Goal: Information Seeking & Learning: Check status

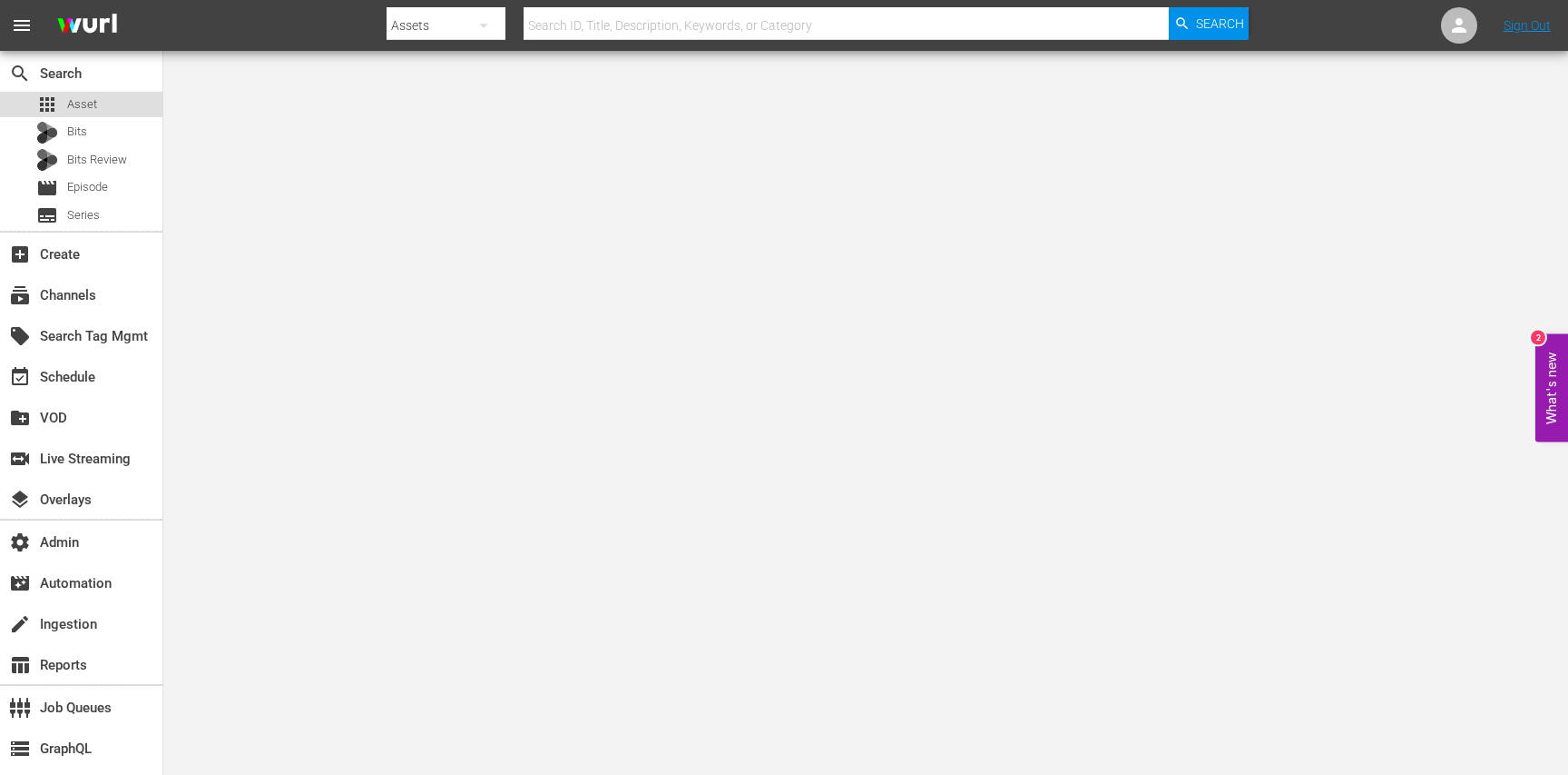
click at [101, 110] on div "apps Asset" at bounding box center [81, 105] width 162 height 26
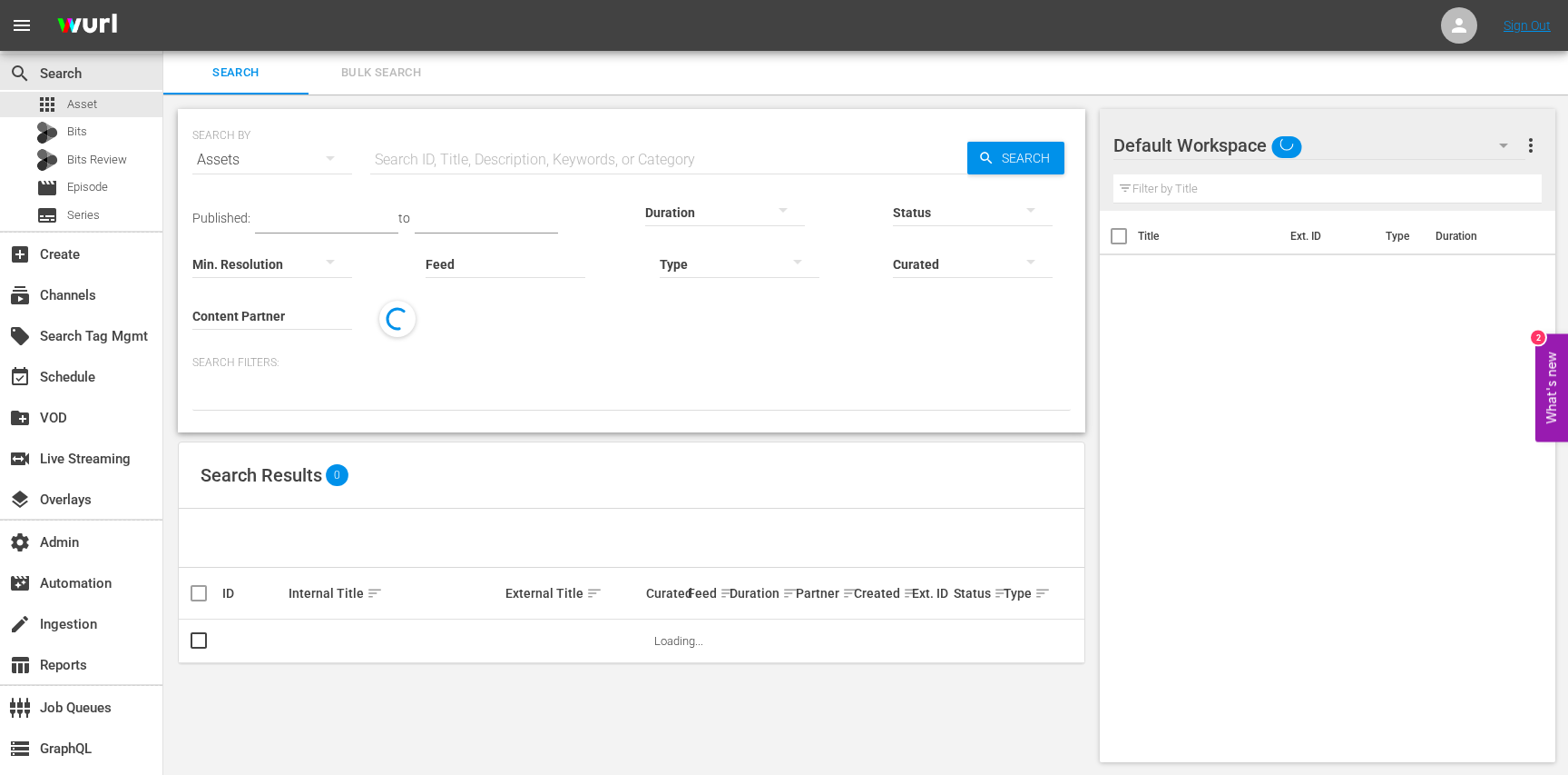
click at [444, 163] on input "text" at bounding box center [669, 160] width 597 height 44
paste input "OU2800553"
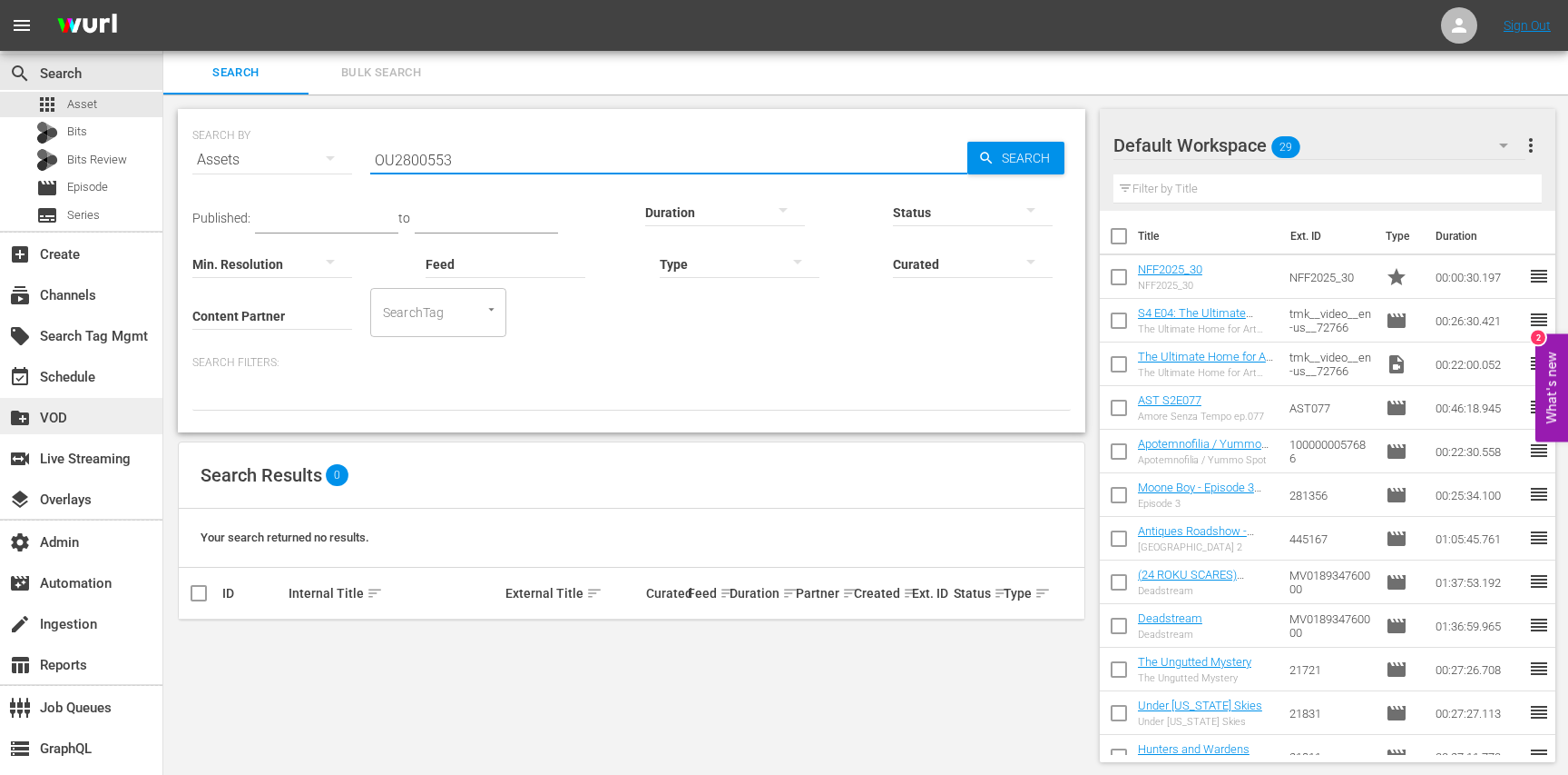
type input "OU2800553"
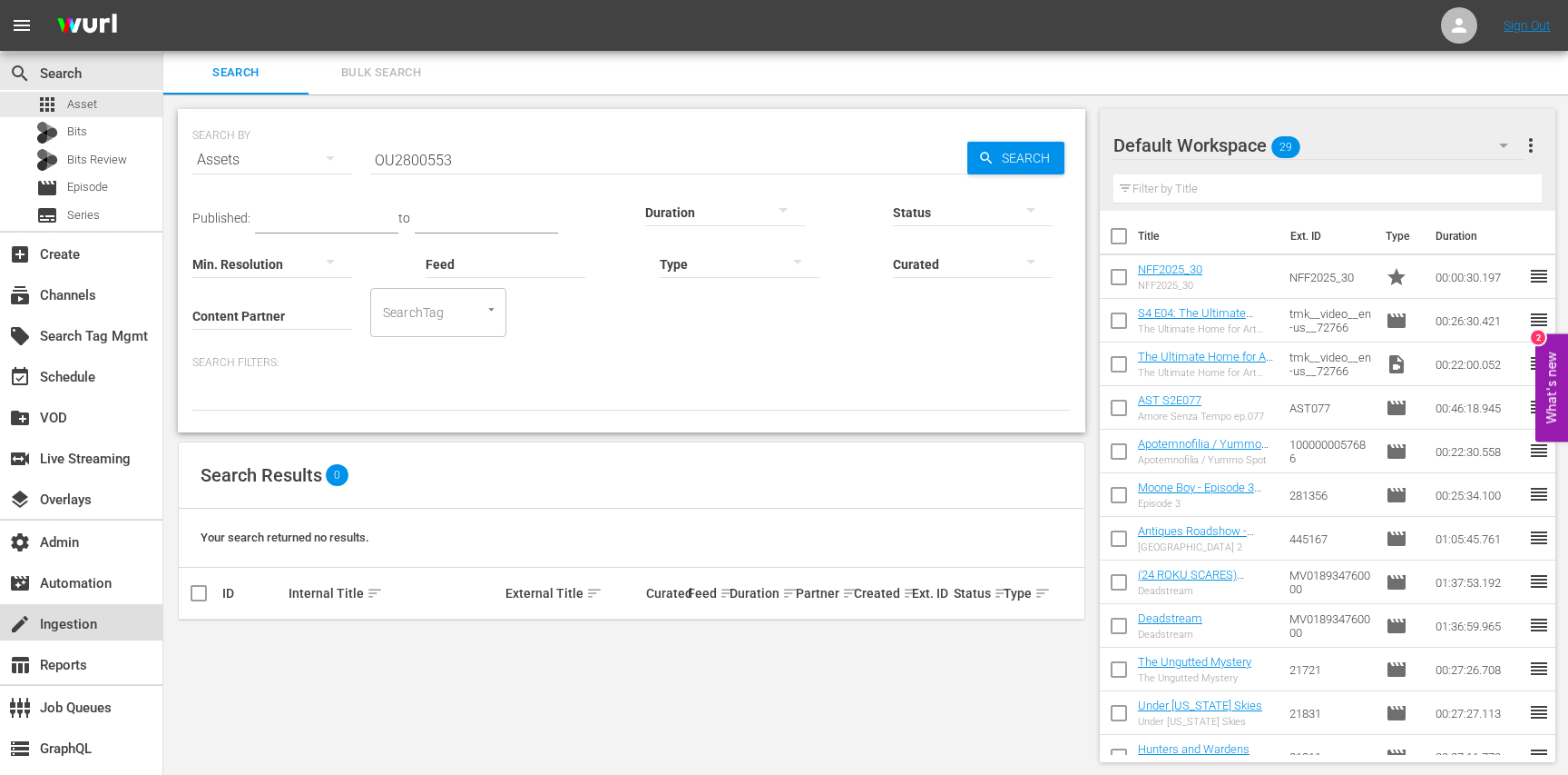
click at [72, 627] on div "create Ingestion" at bounding box center [51, 621] width 102 height 16
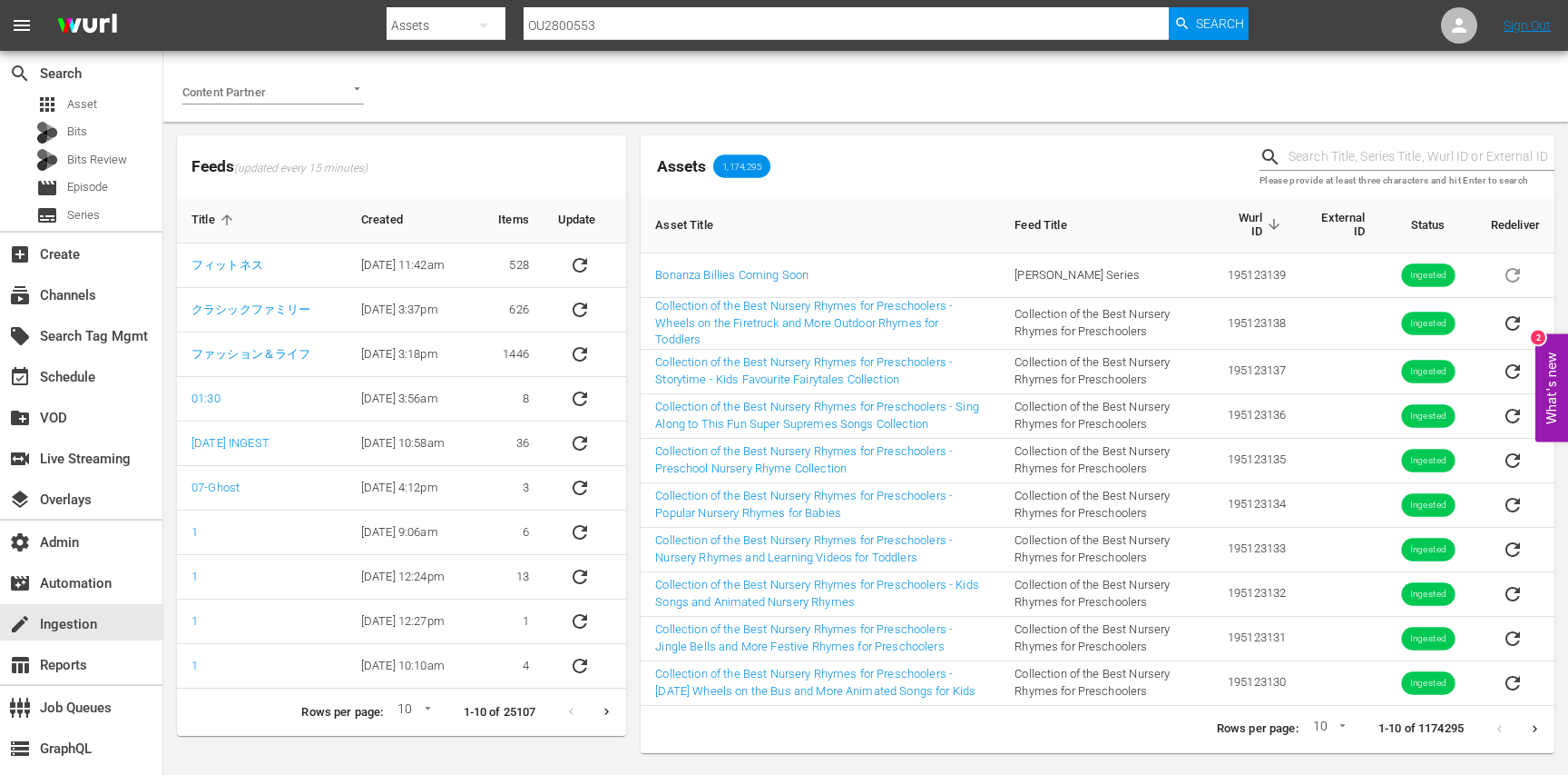
click at [261, 104] on div at bounding box center [273, 92] width 181 height 26
click at [246, 157] on span "Sony Pictures Television" at bounding box center [261, 158] width 127 height 18
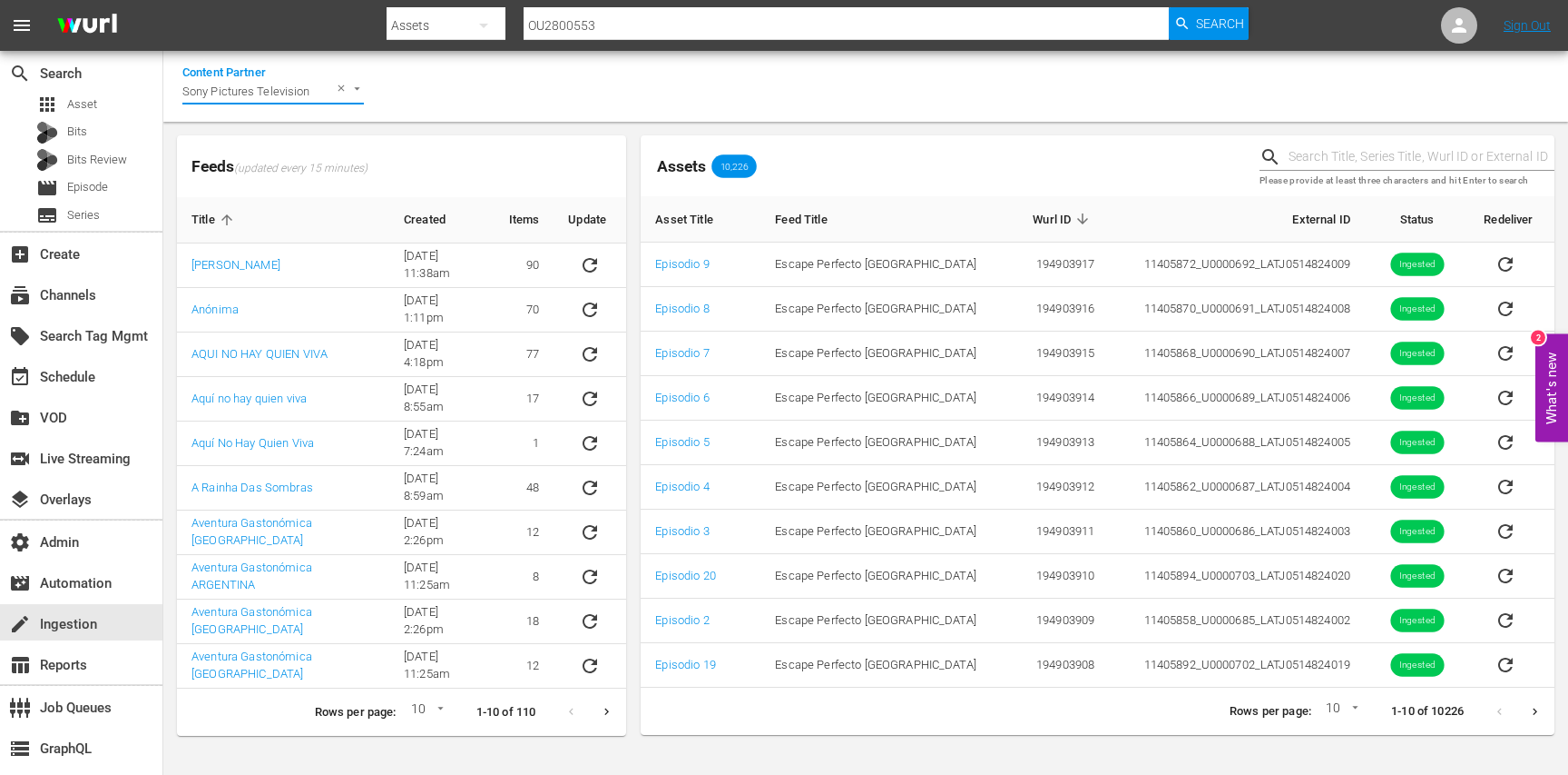
type input "Sony Pictures Television"
click at [433, 709] on body "menu Search By Assets Search ID, Title, Description, Keywords, or Category OU28…" at bounding box center [784, 388] width 1568 height 775
click at [427, 740] on li "15" at bounding box center [423, 738] width 44 height 30
type input "15"
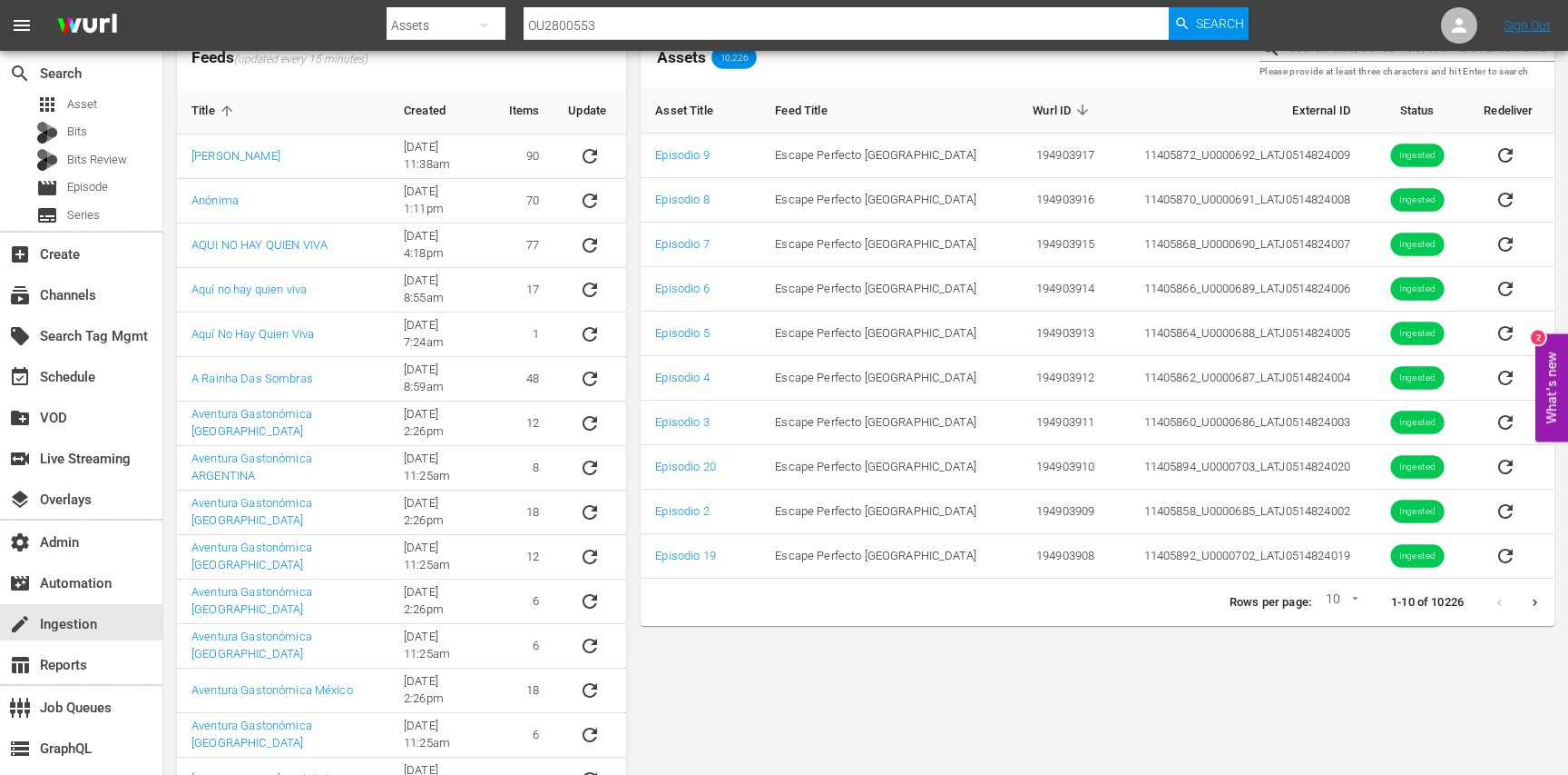
scroll to position [196, 0]
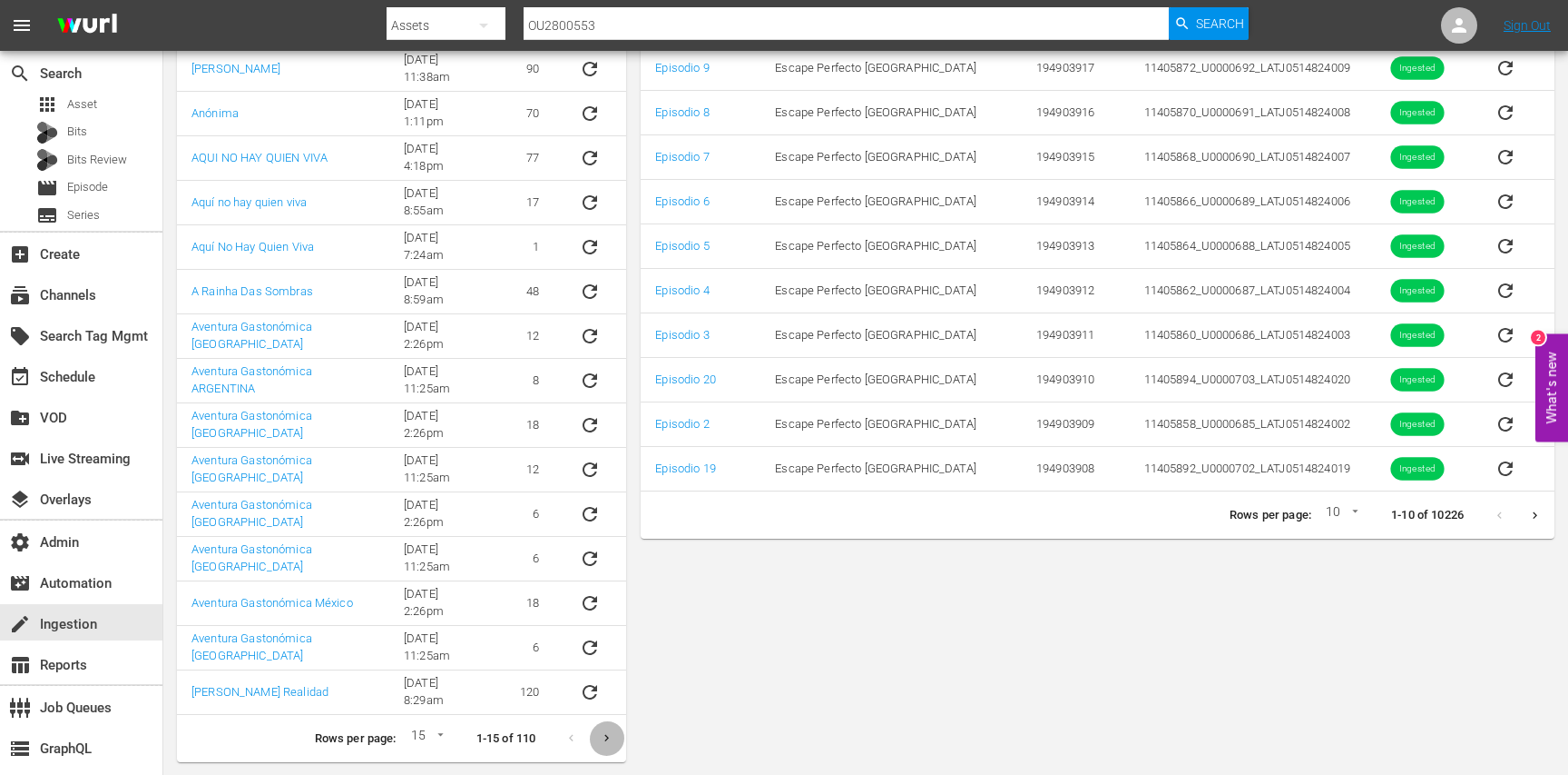
click at [612, 741] on icon "Next page" at bounding box center [607, 738] width 14 height 14
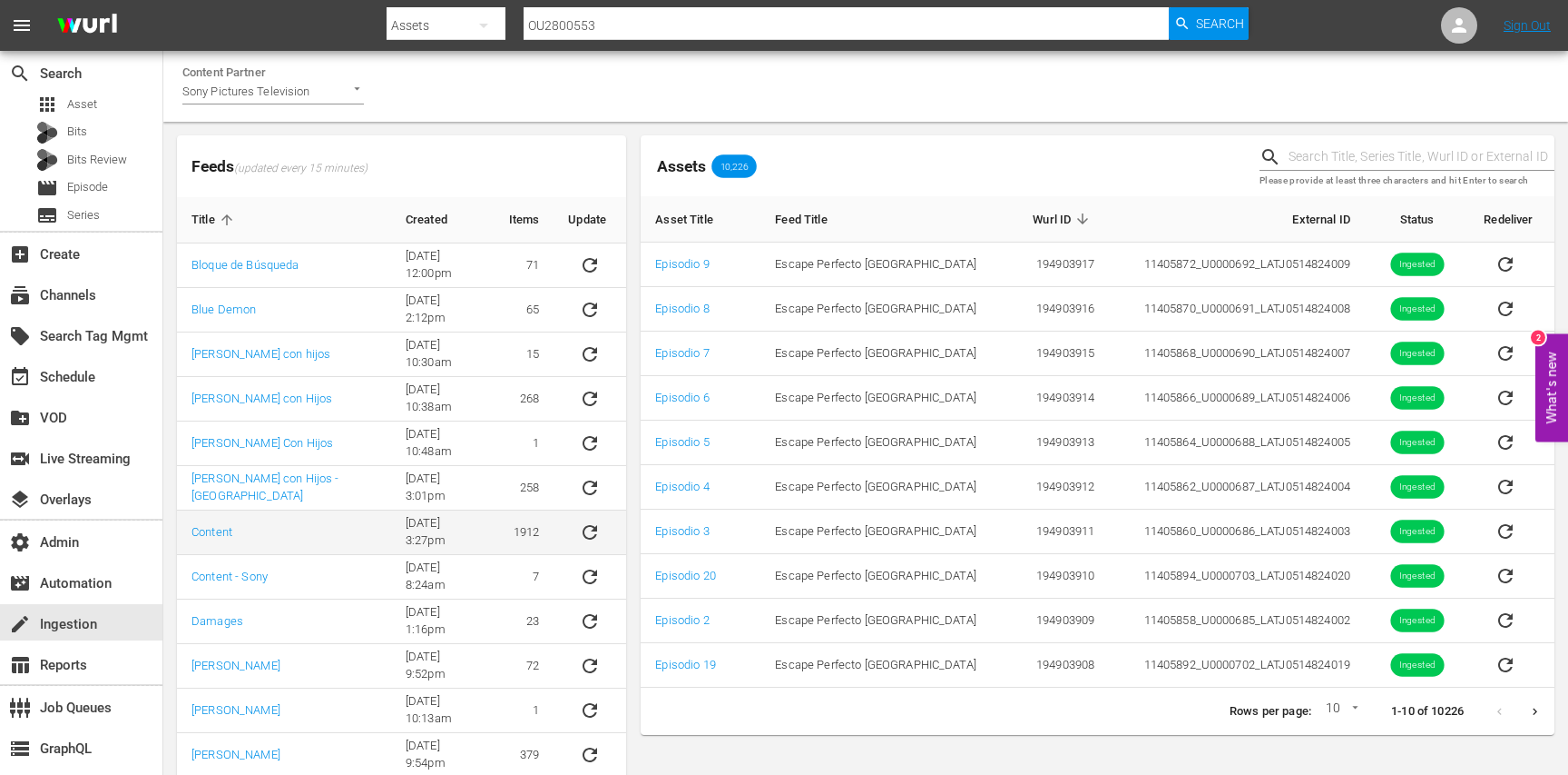
click at [591, 535] on icon "sticky table" at bounding box center [589, 532] width 15 height 15
click at [83, 109] on span "Asset" at bounding box center [82, 105] width 30 height 18
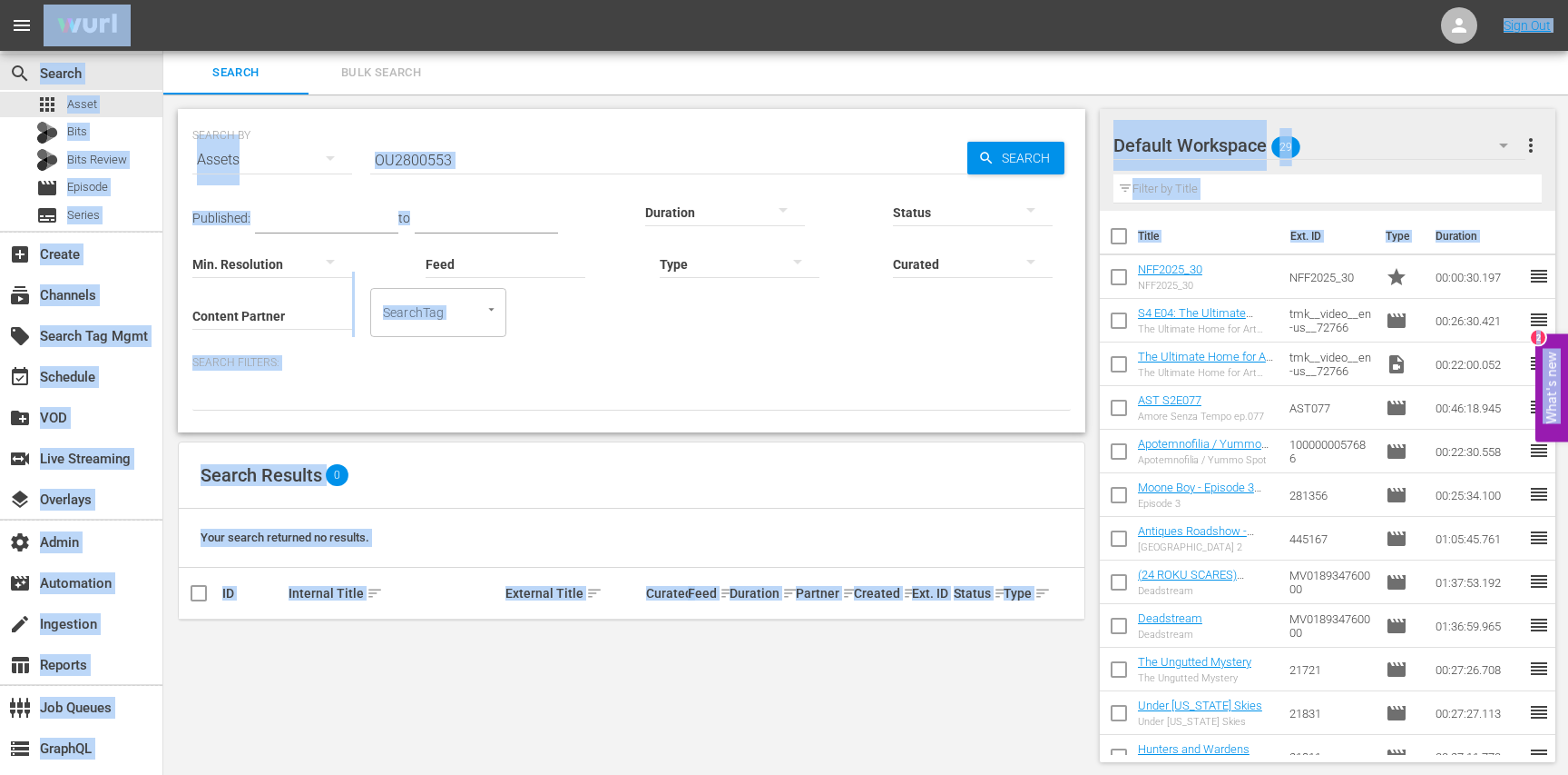
click at [470, 165] on input "OU2800553" at bounding box center [669, 160] width 597 height 44
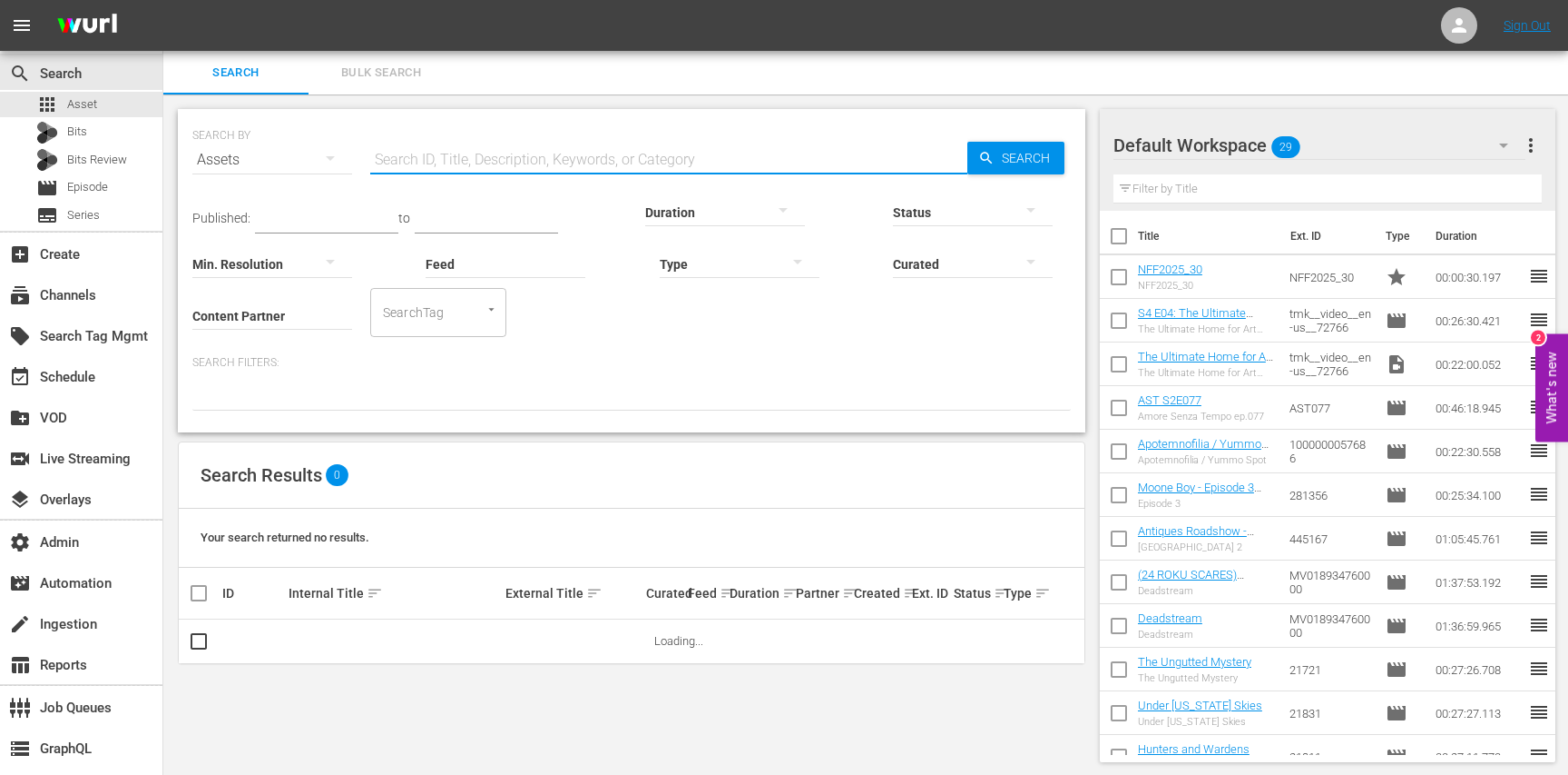
click at [254, 309] on input "Content Partner" at bounding box center [272, 317] width 159 height 66
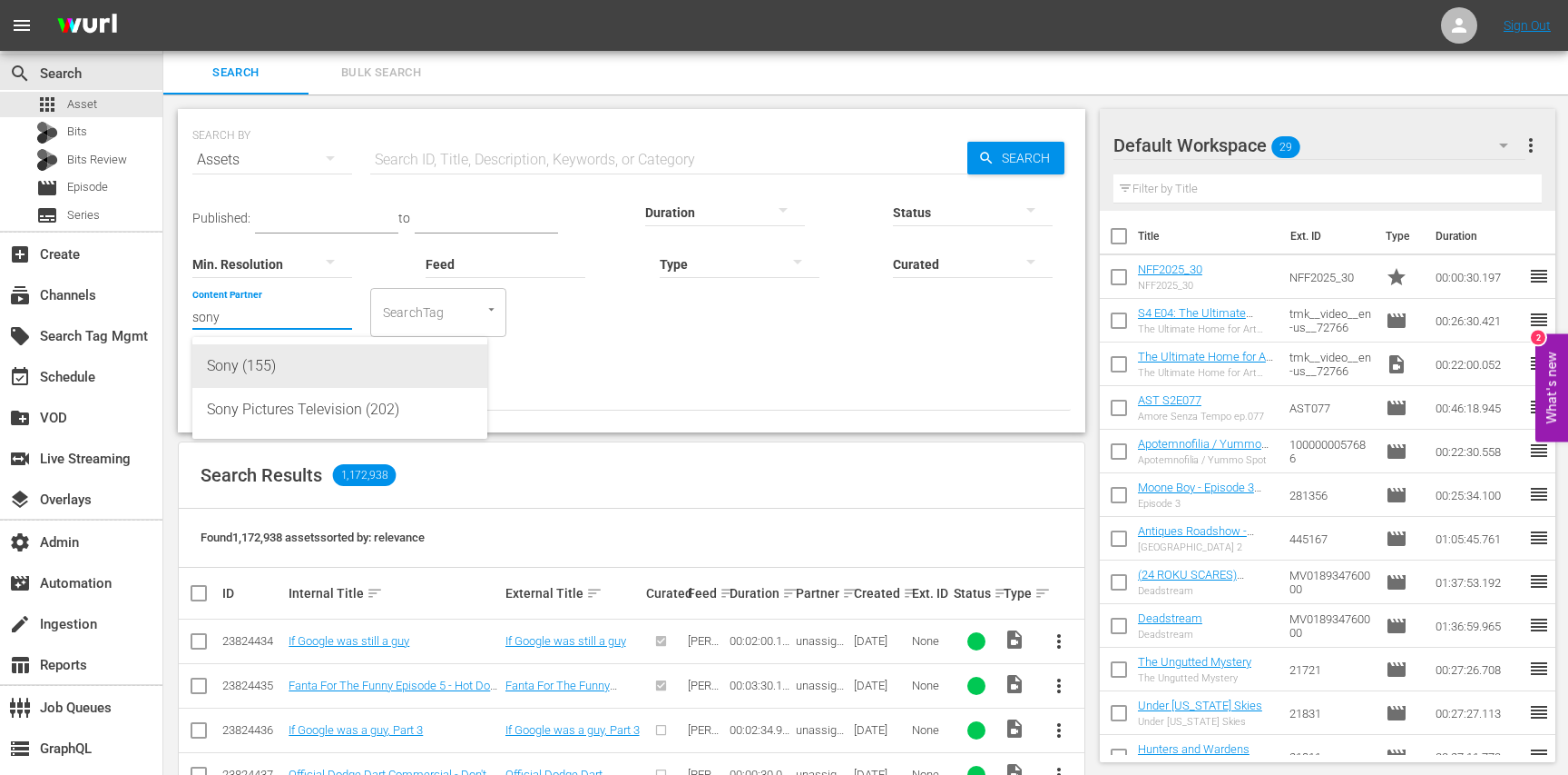
click at [277, 373] on div "Sony (155)" at bounding box center [339, 366] width 266 height 44
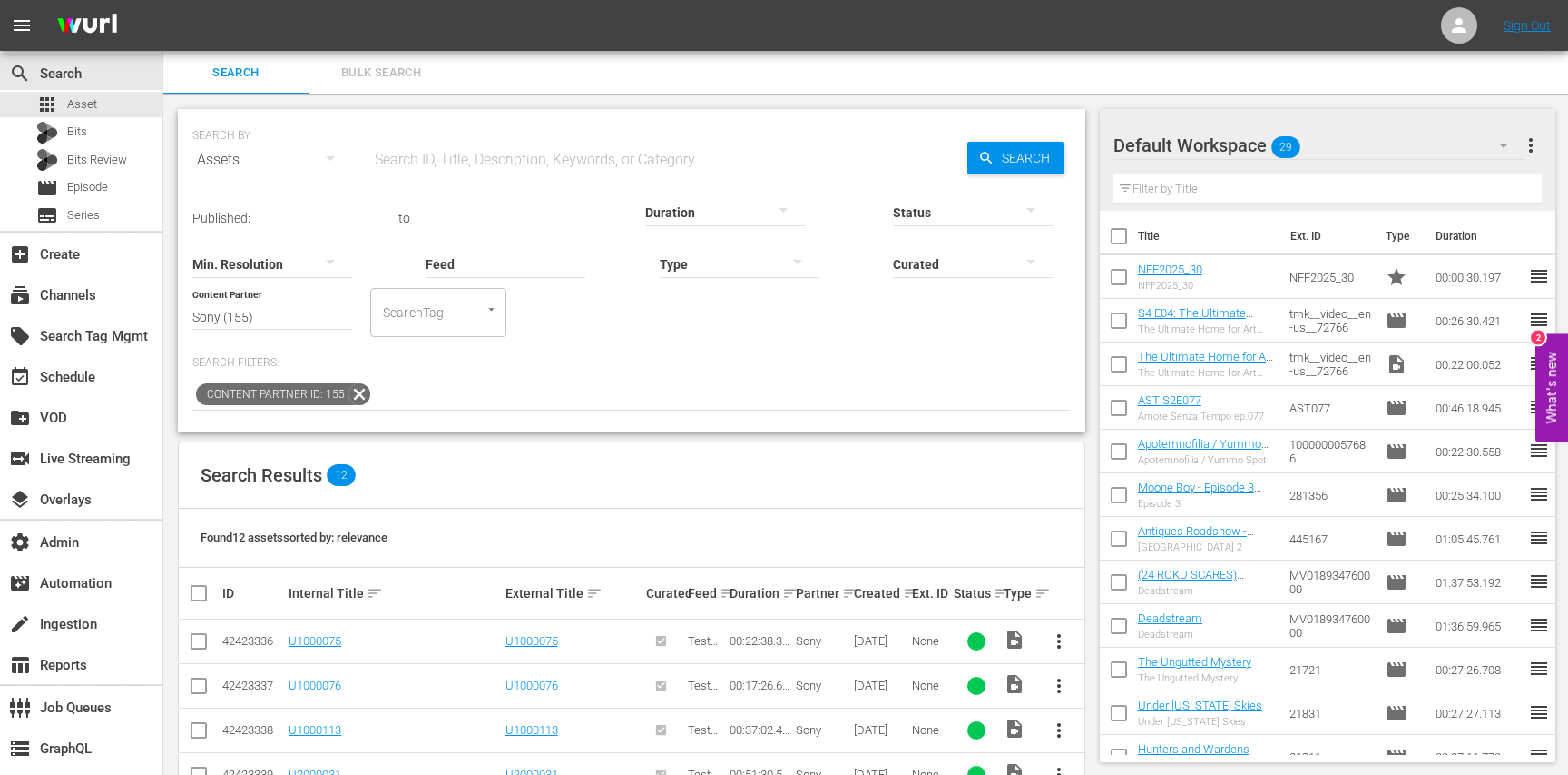
click at [284, 325] on input "Sony (155)" at bounding box center [272, 317] width 159 height 66
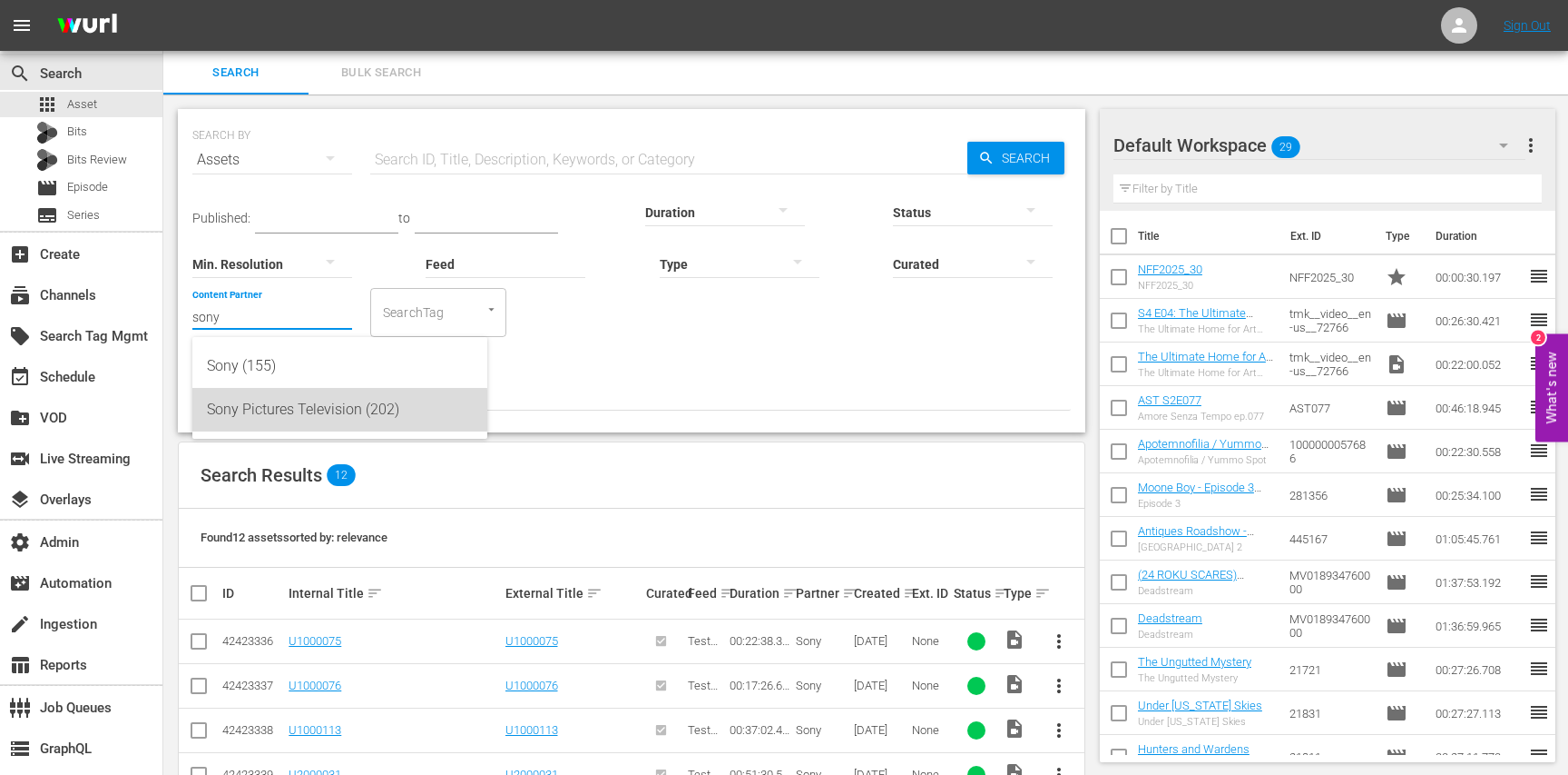
click at [293, 409] on div "Sony Pictures Television (202)" at bounding box center [339, 409] width 266 height 44
type input "Sony Pictures Television (202)"
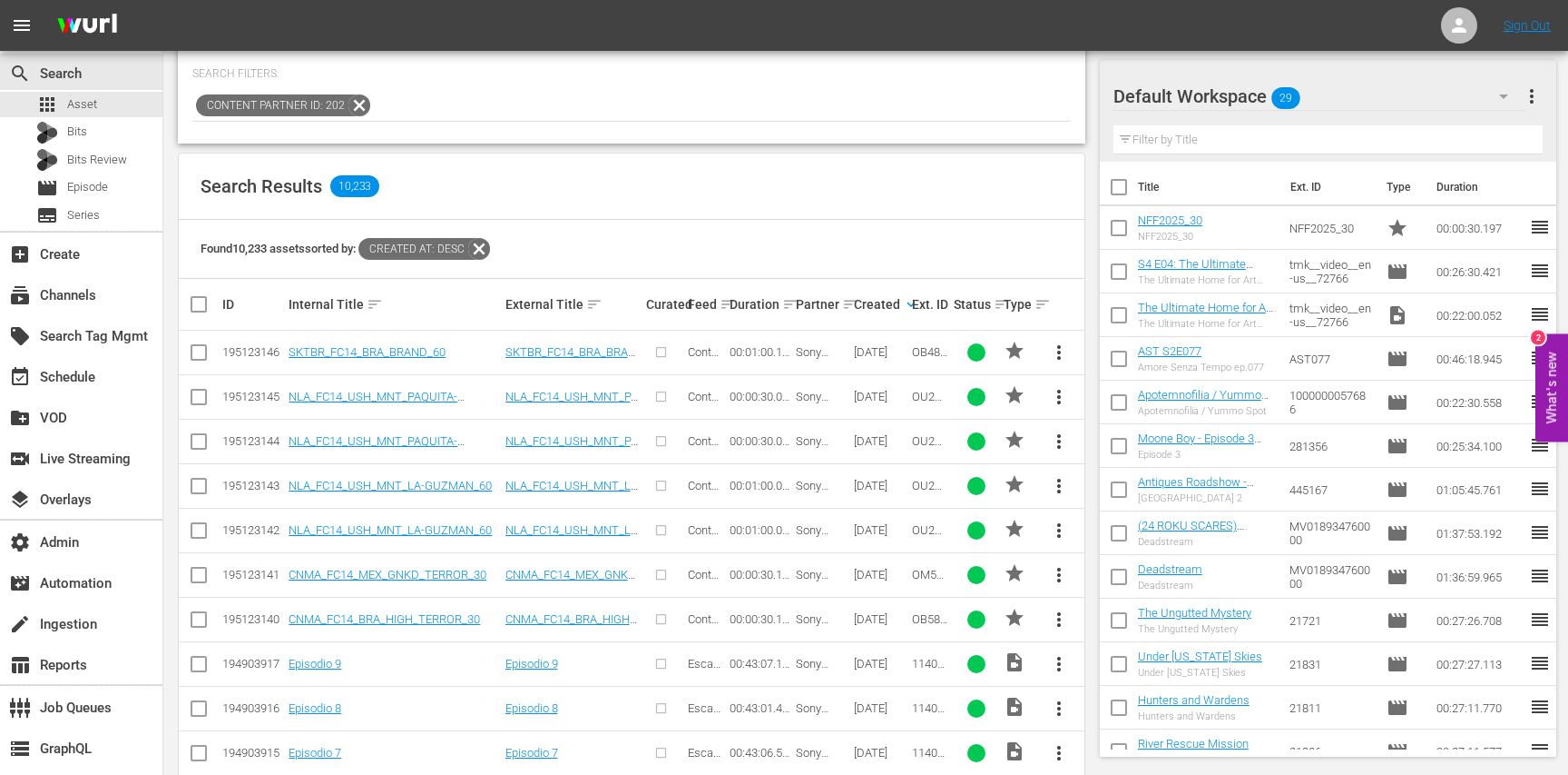
scroll to position [277, 0]
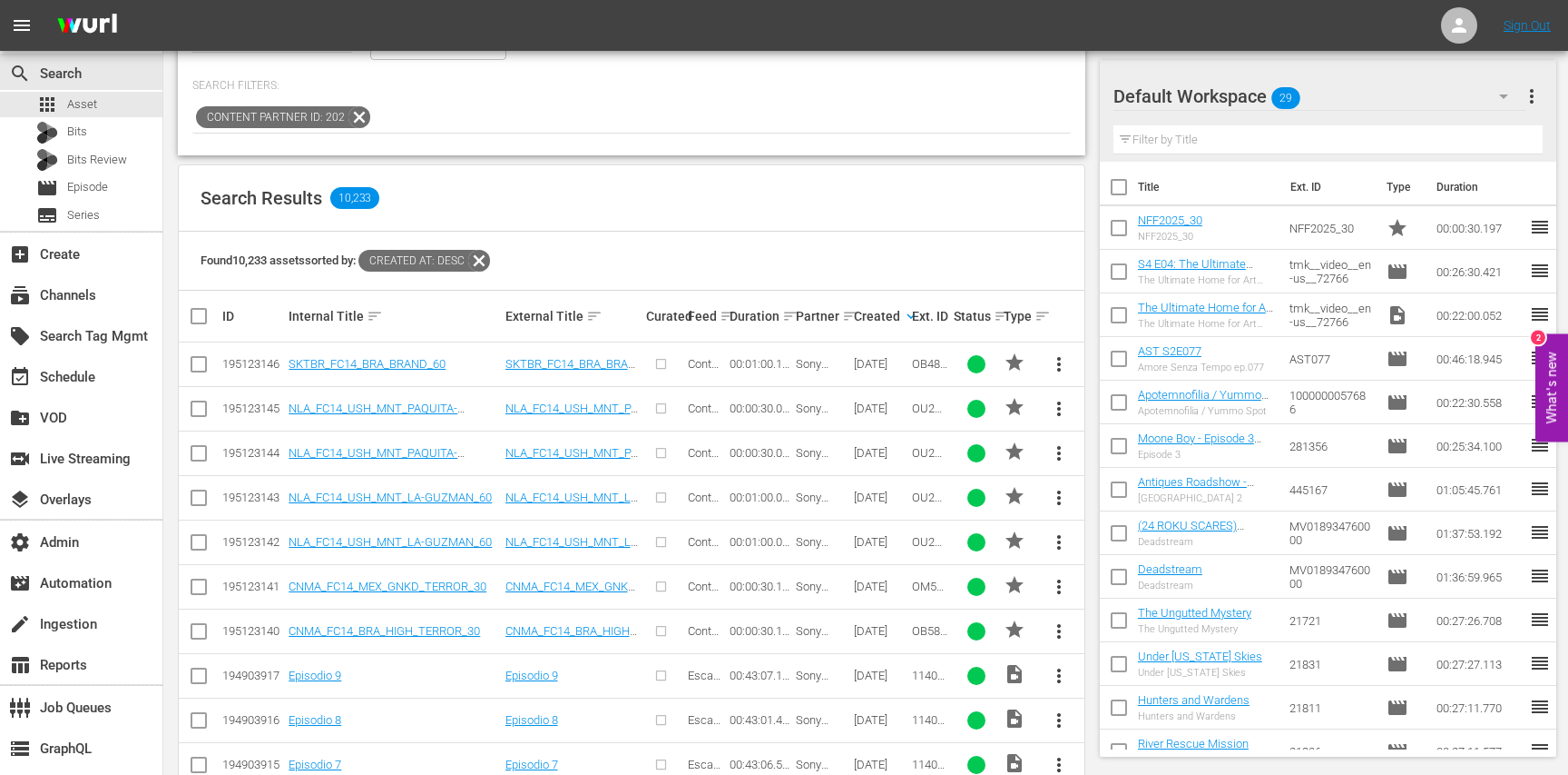
click at [893, 281] on div "Found 10,233 assets sorted by: Created At: desc" at bounding box center [632, 260] width 906 height 59
